Goal: Find specific page/section: Find specific page/section

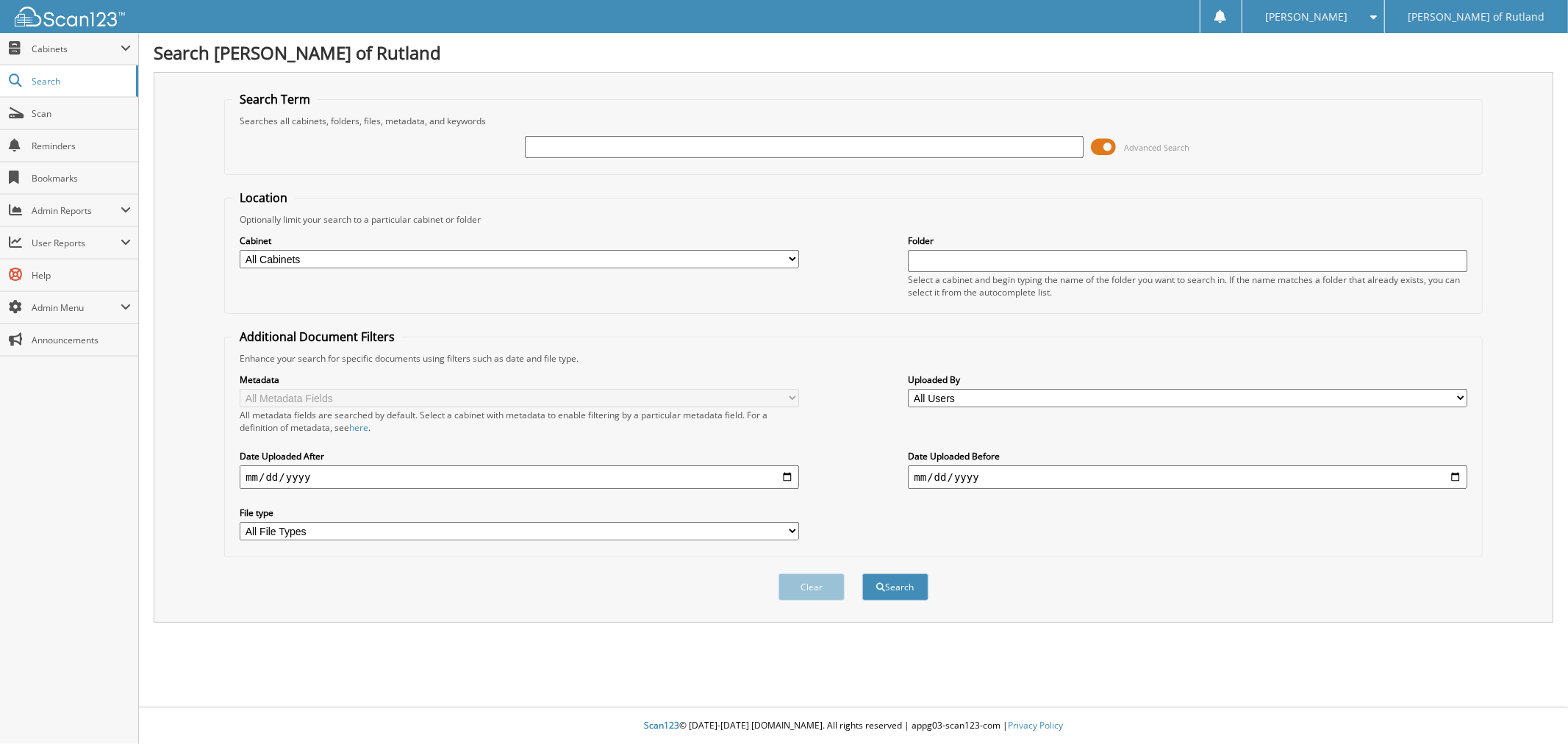
click at [415, 250] on select "All Cabinets CAR DEALS PARTS SERVICE RO Needs Filing" at bounding box center [518, 259] width 559 height 18
select select "46892"
click at [239, 250] on select "All Cabinets CAR DEALS PARTS SERVICE RO Needs Filing" at bounding box center [518, 259] width 559 height 18
click at [932, 583] on div "Clear Search" at bounding box center [854, 587] width 1258 height 59
click at [912, 577] on button "Search" at bounding box center [895, 587] width 66 height 27
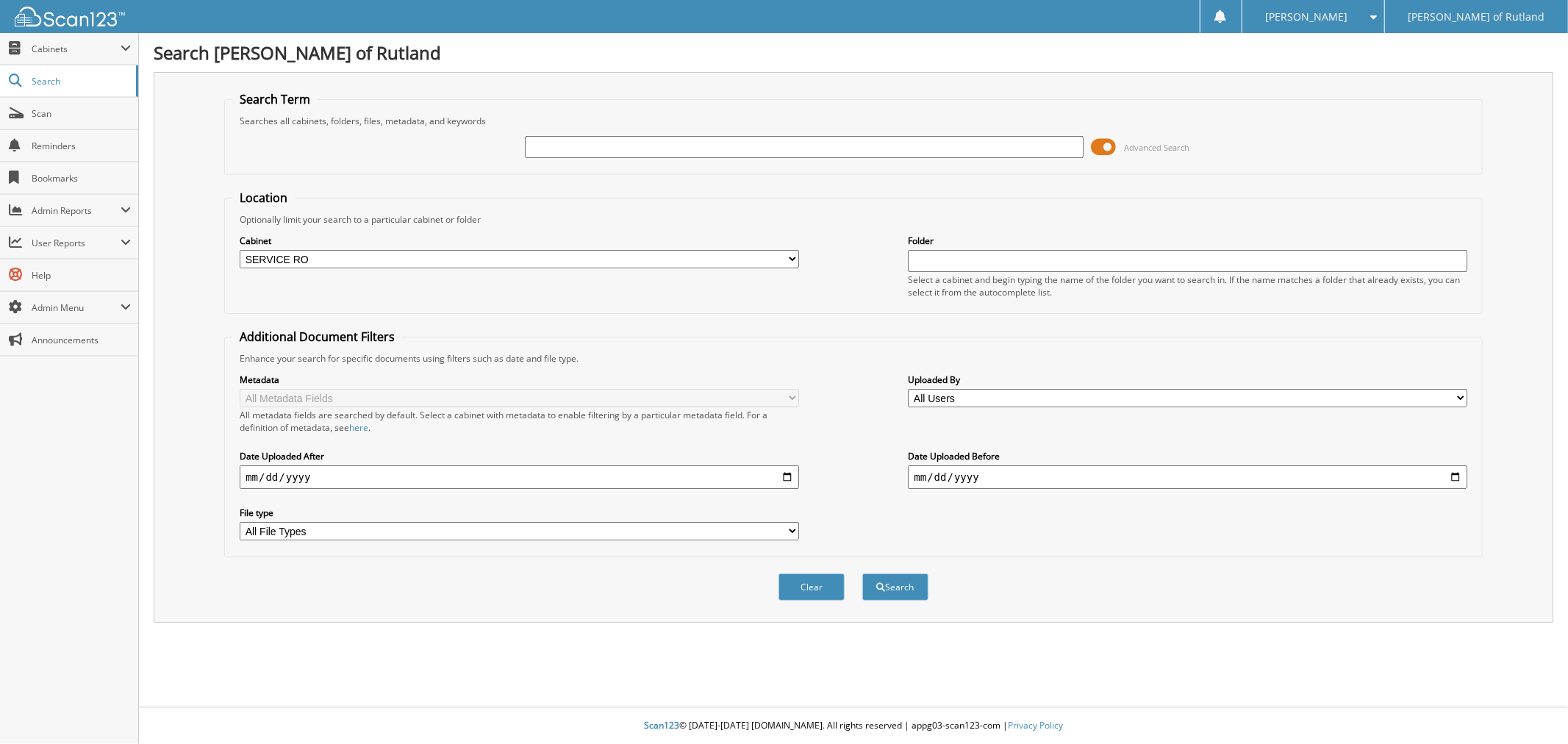
click at [775, 145] on input "text" at bounding box center [804, 147] width 559 height 22
type input "6002978"
click at [862, 574] on button "Search" at bounding box center [895, 587] width 66 height 27
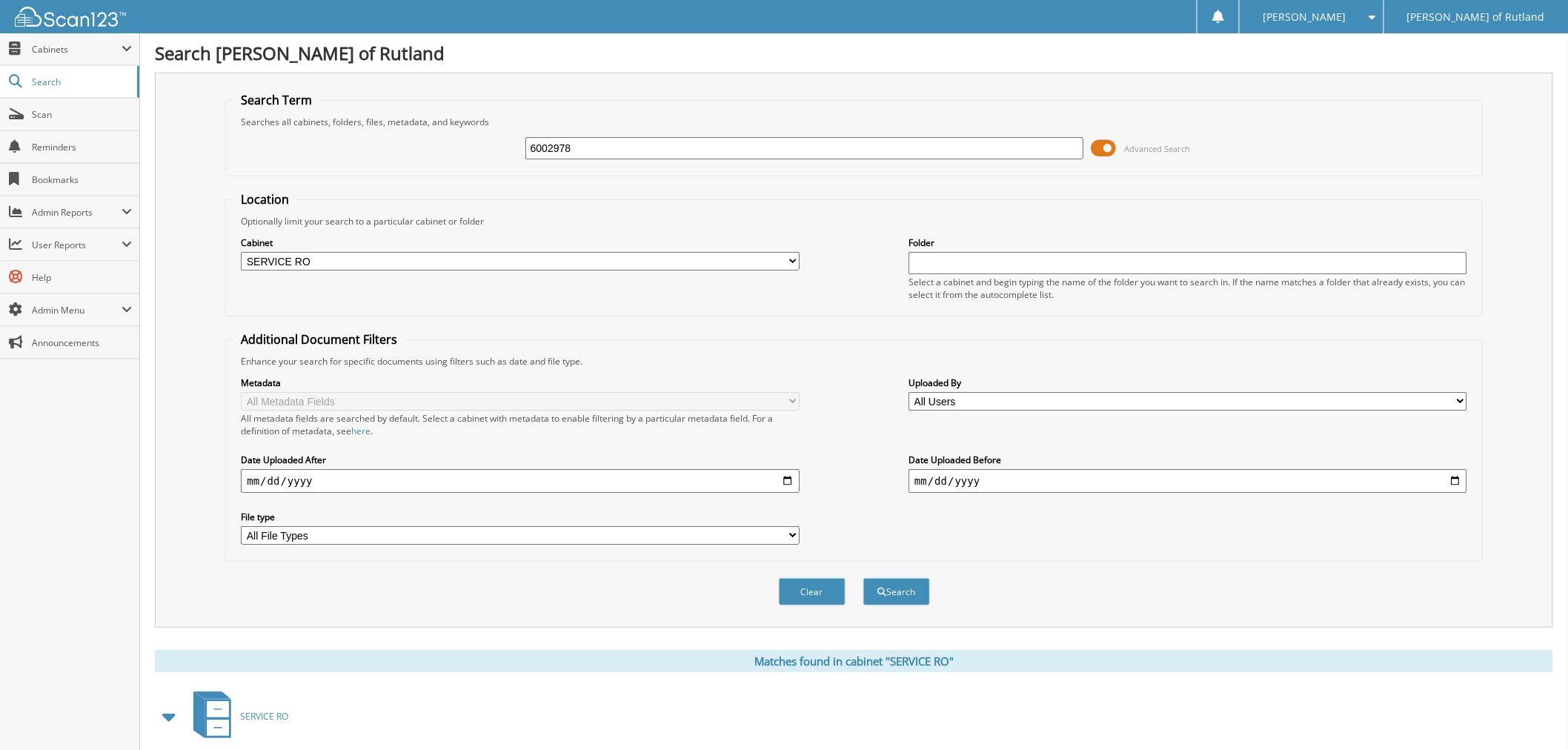
scroll to position [154, 0]
